Goal: Register for event/course

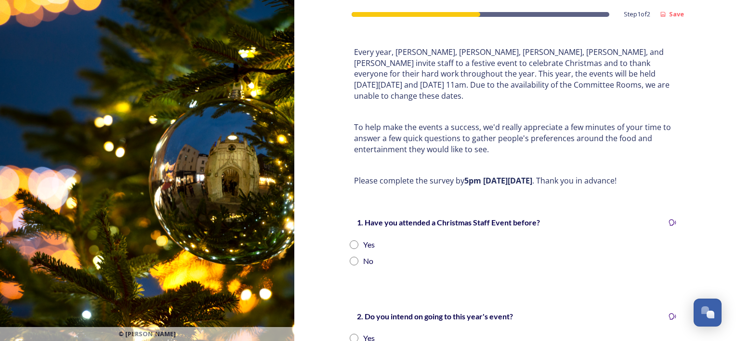
scroll to position [96, 0]
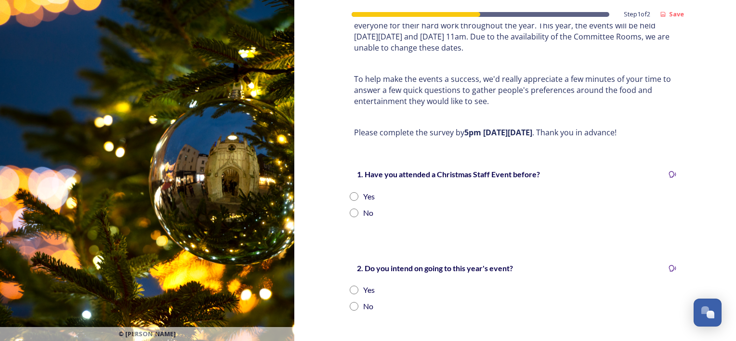
click at [351, 192] on input "radio" at bounding box center [354, 196] width 9 height 9
radio input "true"
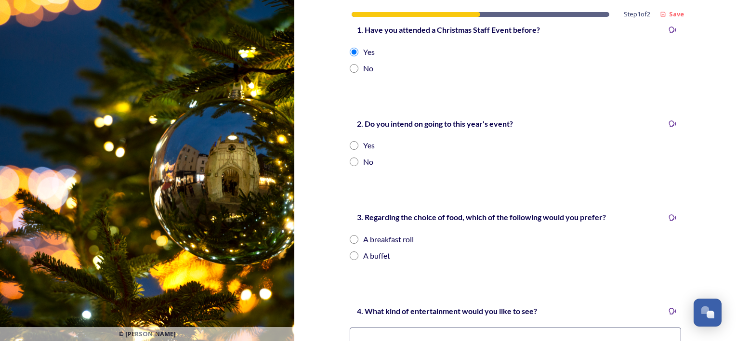
scroll to position [289, 0]
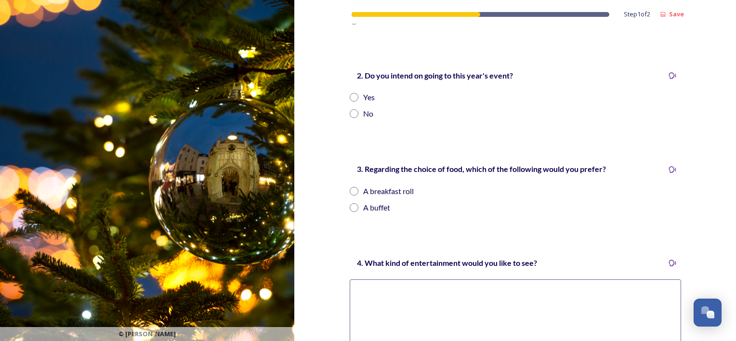
click at [351, 93] on input "radio" at bounding box center [354, 97] width 9 height 9
radio input "true"
click at [351, 187] on input "radio" at bounding box center [354, 191] width 9 height 9
radio input "true"
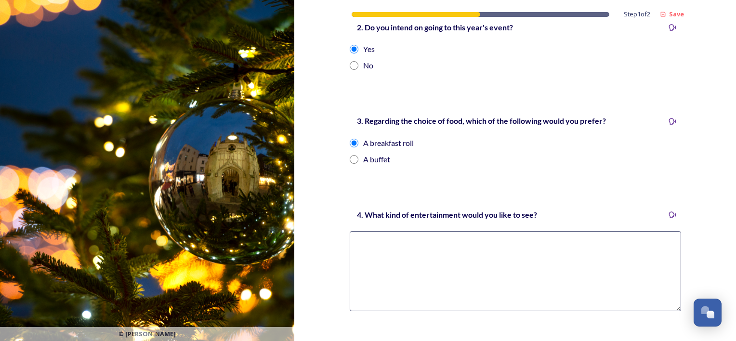
click at [438, 238] on textarea at bounding box center [515, 271] width 331 height 80
click at [481, 250] on textarea at bounding box center [515, 271] width 331 height 80
click at [394, 240] on textarea at bounding box center [515, 271] width 331 height 80
click at [437, 251] on textarea at bounding box center [515, 271] width 331 height 80
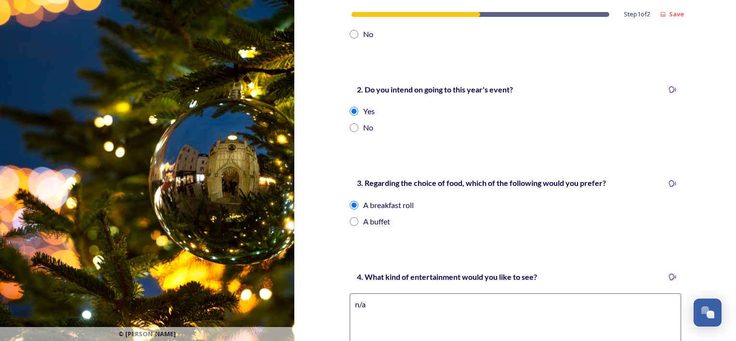
scroll to position [419, 0]
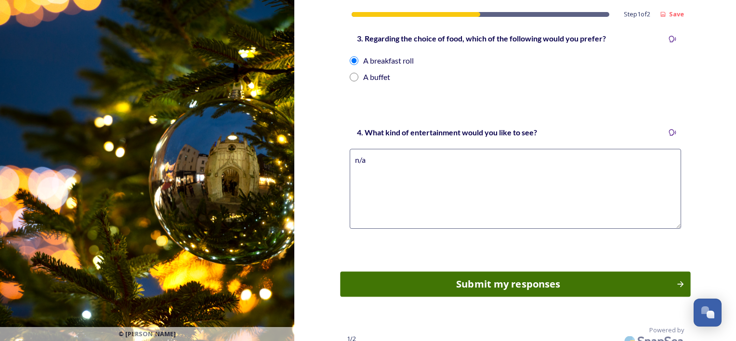
type textarea "n/a"
click at [509, 277] on div "Submit my responses" at bounding box center [507, 284] width 325 height 14
